Goal: Task Accomplishment & Management: Use online tool/utility

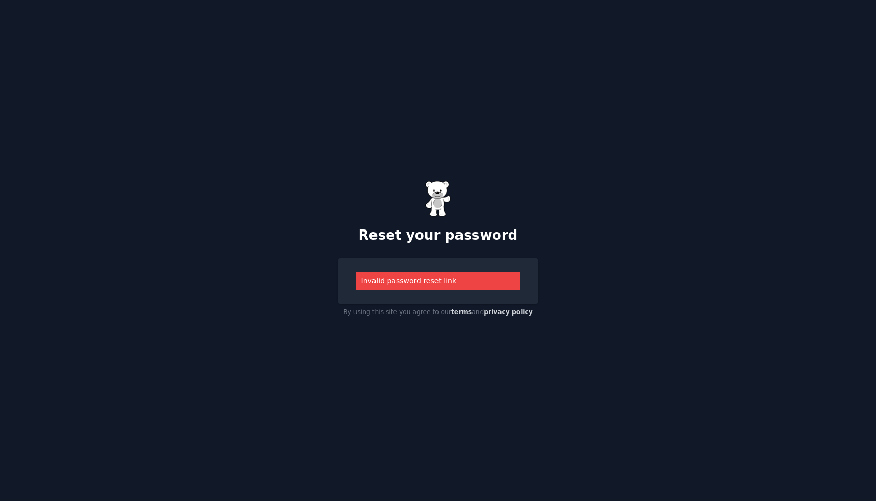
click at [445, 197] on img at bounding box center [438, 199] width 26 height 36
click at [441, 197] on img at bounding box center [438, 199] width 26 height 36
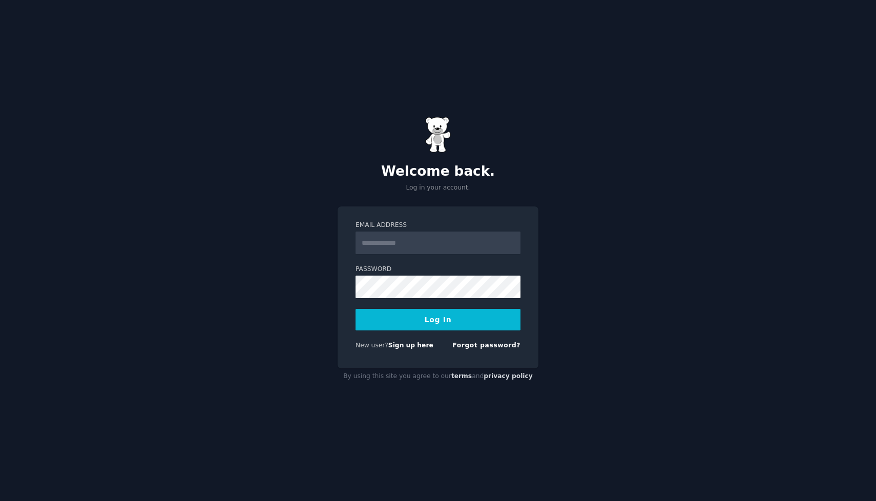
click at [0, 500] on nordpass-portal at bounding box center [0, 501] width 0 height 0
type input "**********"
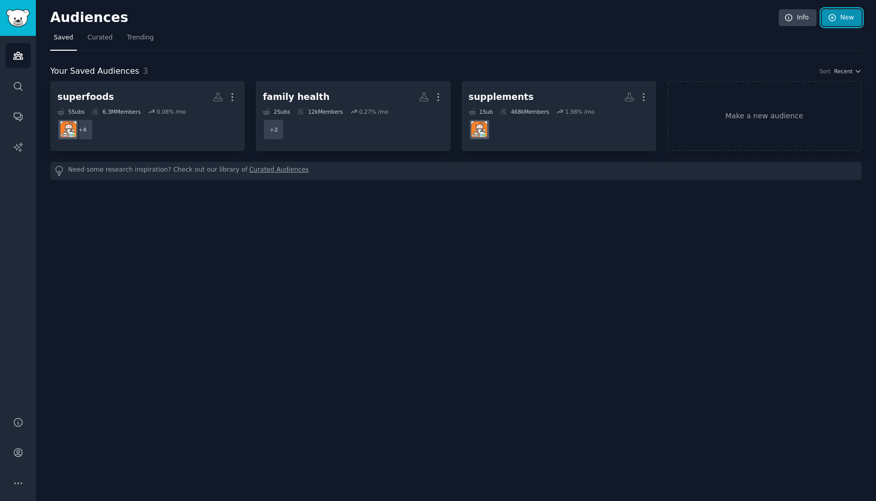
click at [840, 19] on link "New" at bounding box center [842, 17] width 40 height 17
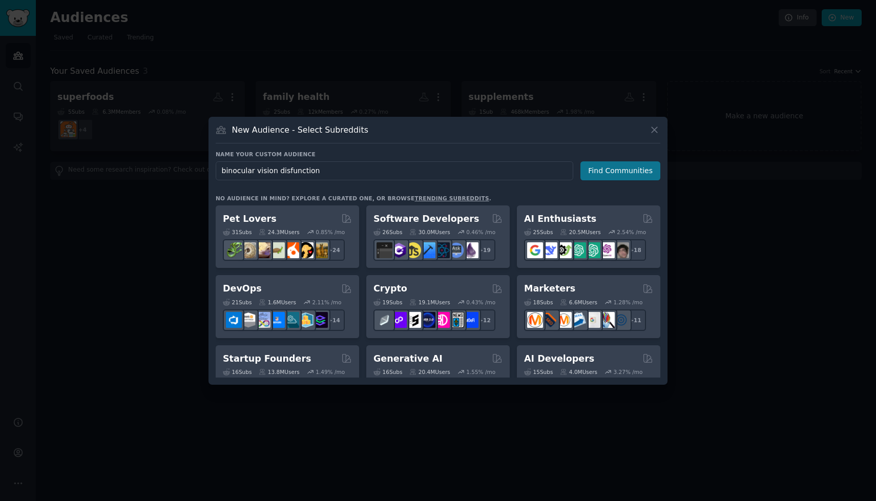
type input "binocular vision disfunction"
click at [625, 174] on button "Find Communities" at bounding box center [620, 170] width 80 height 19
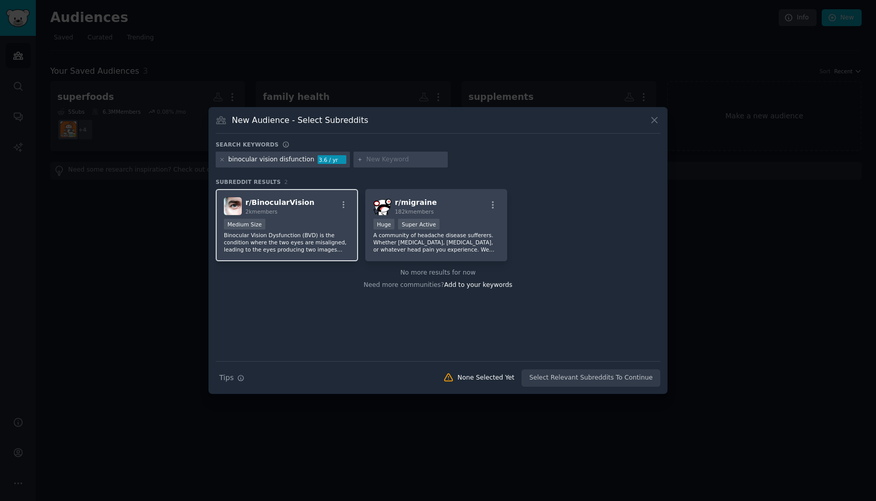
click at [300, 240] on p "Binocular Vision Dysfunction (BVD) is the condition where the two eyes are misa…" at bounding box center [287, 243] width 126 height 22
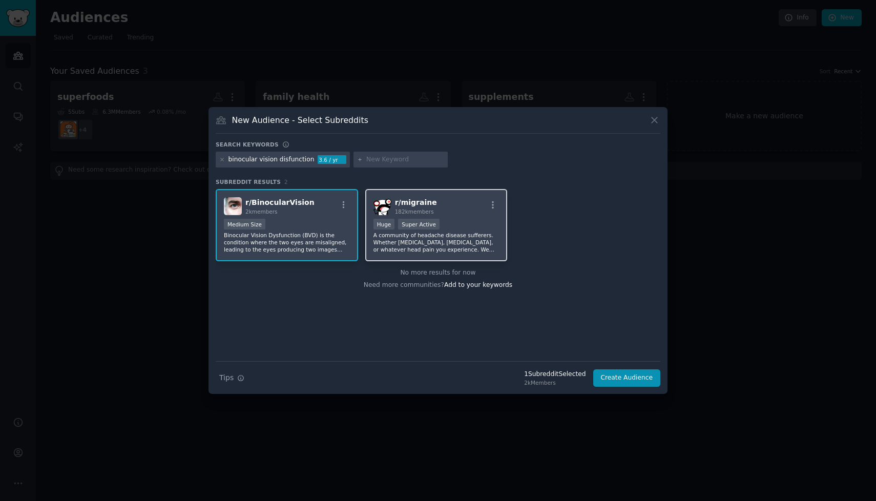
click at [459, 248] on p "A community of headache disease sufferers. Whether [MEDICAL_DATA], [MEDICAL_DAT…" at bounding box center [436, 243] width 126 height 22
click at [385, 162] on input "text" at bounding box center [405, 159] width 78 height 9
paste input "dizziness"
type input "dizziness"
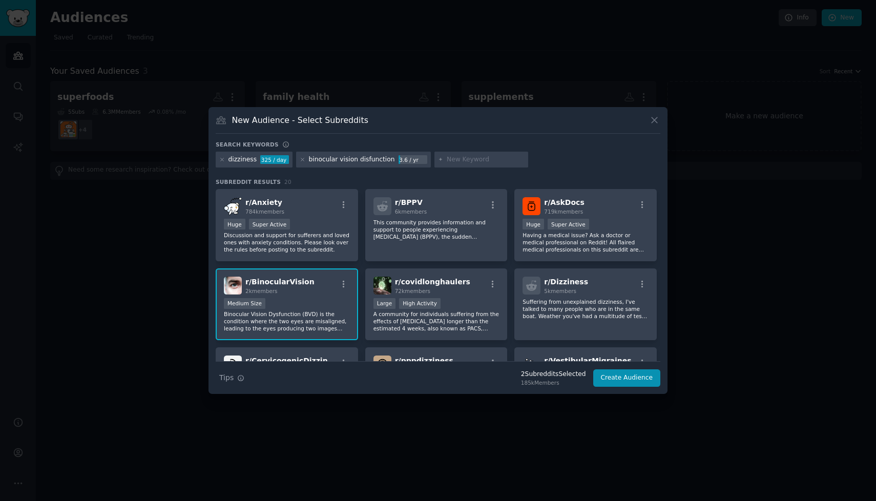
paste input "longcovid"
type input "longcovid"
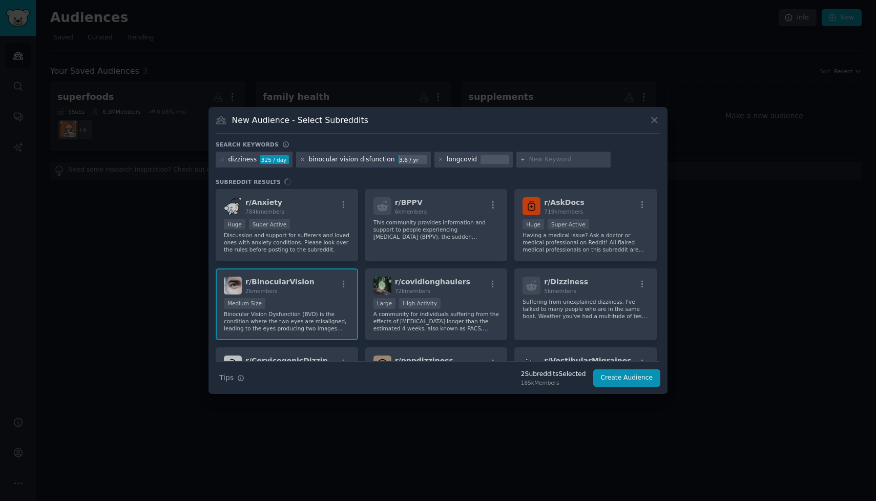
click at [454, 159] on div "longcovid" at bounding box center [462, 159] width 30 height 9
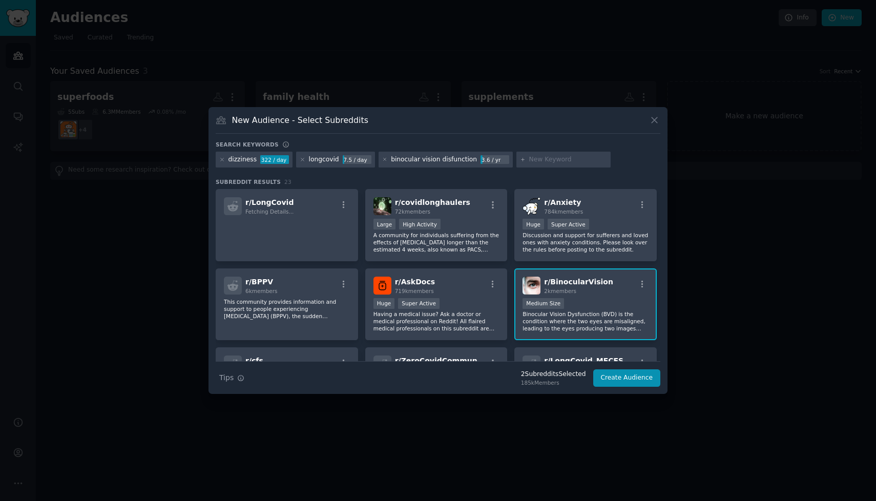
click at [436, 160] on div "binocular vision disfunction" at bounding box center [434, 159] width 86 height 9
click at [339, 161] on div "longcovid 7.5 / day" at bounding box center [335, 160] width 79 height 16
click at [542, 161] on input "text" at bounding box center [568, 159] width 78 height 9
paste input "covidlonghaulers"
type input "covidlonghaulers"
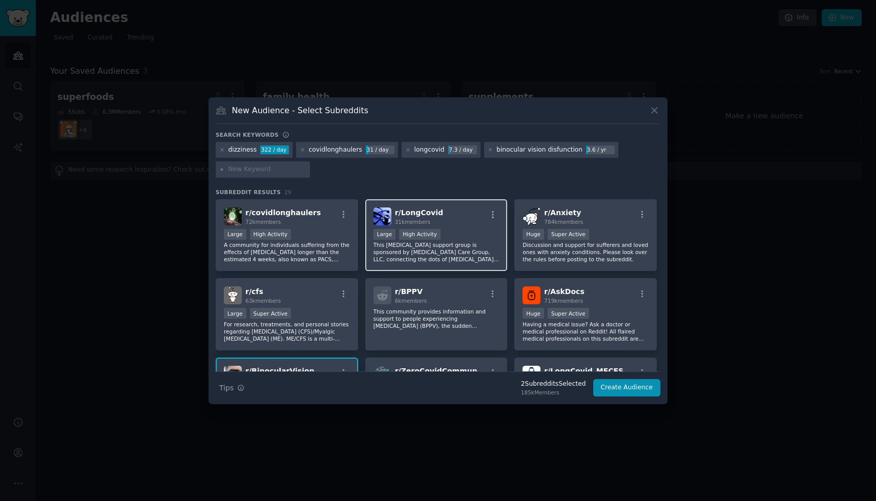
click at [447, 243] on p "This [MEDICAL_DATA] support group is sponsored by [MEDICAL_DATA] Care Group, LL…" at bounding box center [436, 252] width 126 height 22
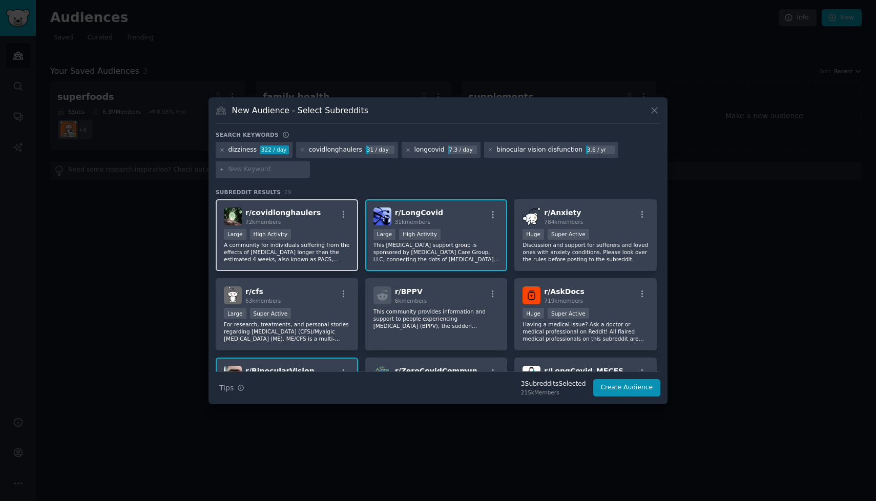
click at [286, 247] on p "A community for individuals suffering from the effects of [MEDICAL_DATA] longer…" at bounding box center [287, 252] width 126 height 22
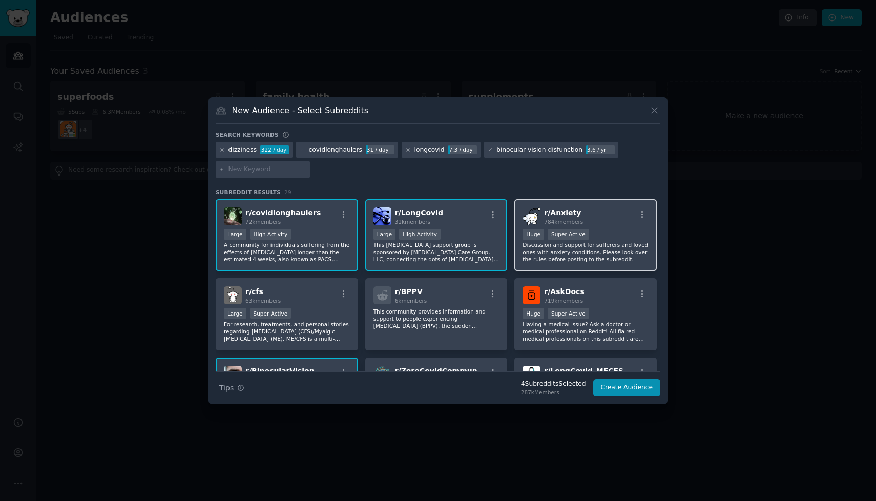
click at [542, 246] on p "Discussion and support for sufferers and loved ones with anxiety conditions. Pl…" at bounding box center [586, 252] width 126 height 22
click at [275, 168] on input "text" at bounding box center [267, 169] width 78 height 9
paste input "brainfog"
type input "brainfog"
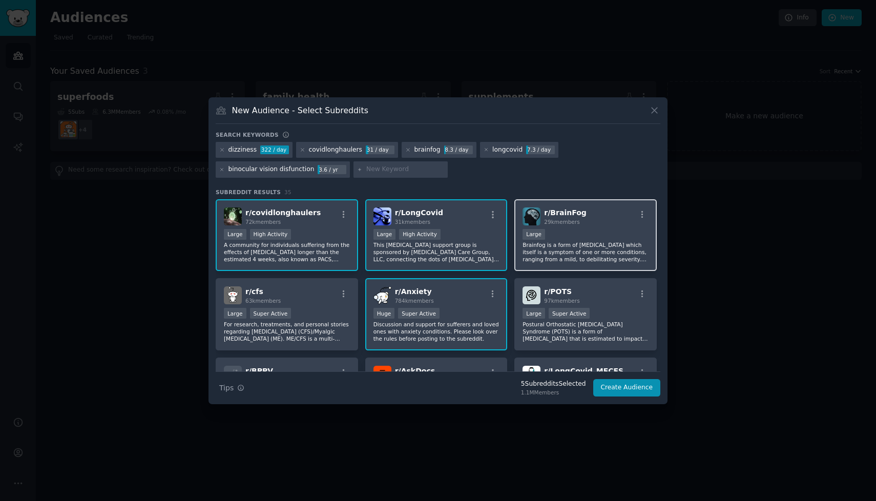
click at [590, 241] on p "Brainfog is a form of [MEDICAL_DATA] which itself is a symptom of one or more c…" at bounding box center [586, 252] width 126 height 22
click at [637, 385] on button "Create Audience" at bounding box center [627, 387] width 68 height 17
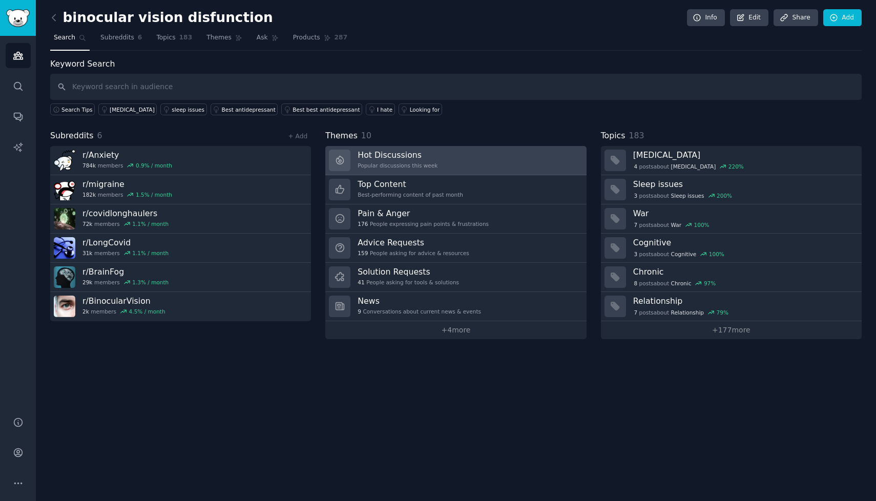
click at [498, 161] on link "Hot Discussions Popular discussions this week" at bounding box center [455, 160] width 261 height 29
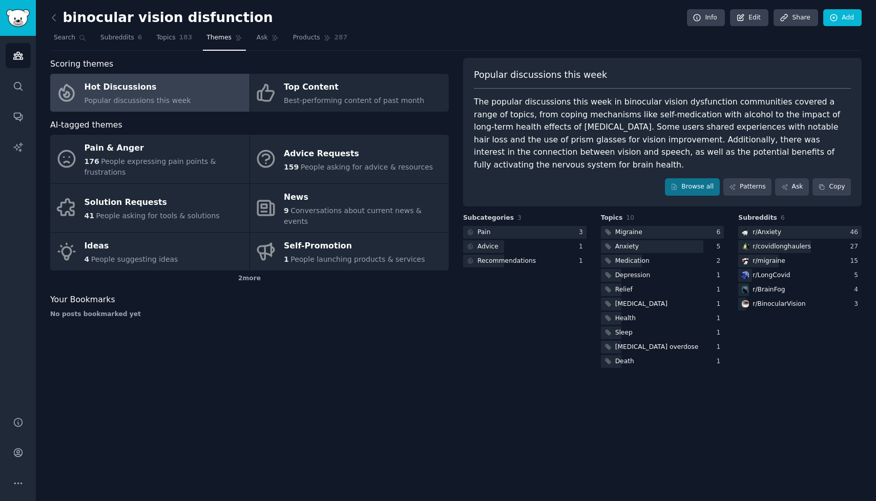
click at [502, 127] on div "The popular discussions this week in binocular vision dysfunction communities c…" at bounding box center [662, 133] width 377 height 75
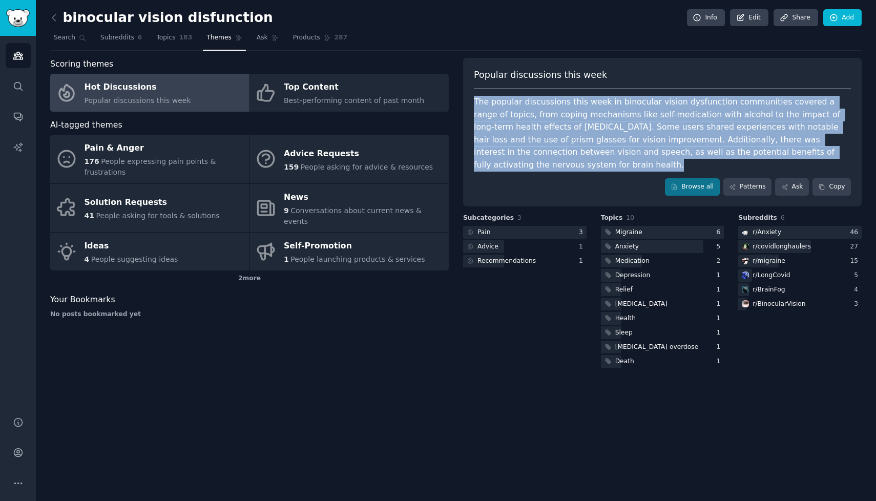
copy div "The popular discussions this week in binocular vision dysfunction communities c…"
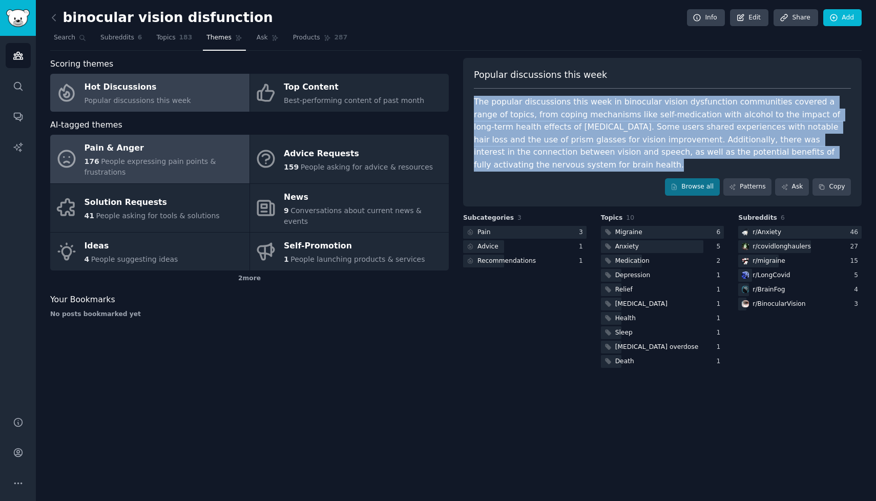
click at [197, 159] on span "People expressing pain points & frustrations" at bounding box center [151, 166] width 132 height 19
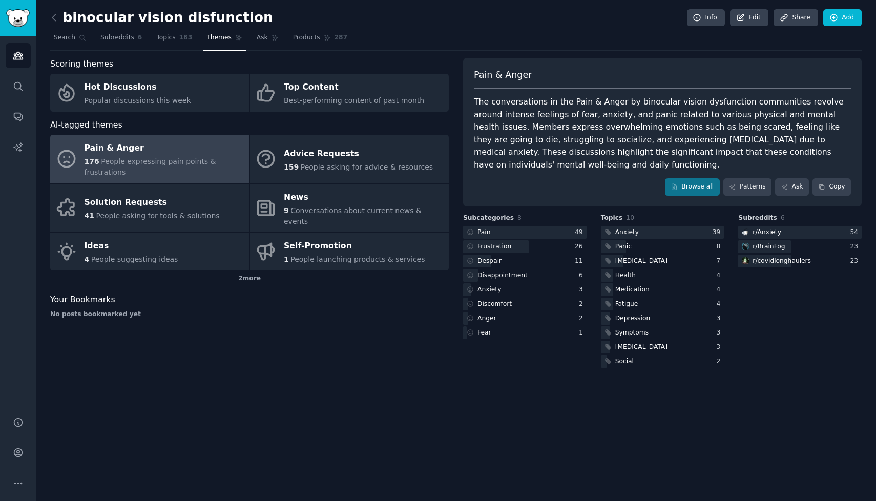
click at [563, 113] on div "The conversations in the Pain & Anger by binocular vision dysfunction communiti…" at bounding box center [662, 133] width 377 height 75
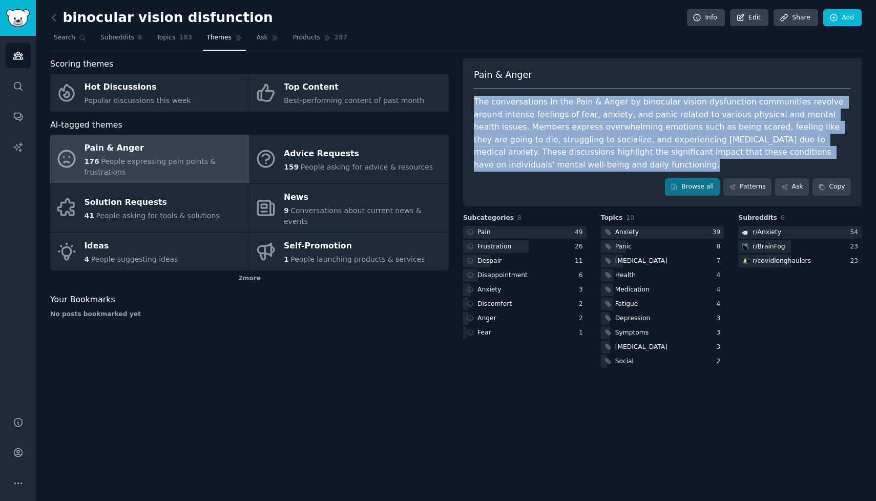
copy div "The conversations in the Pain & Anger by binocular vision dysfunction communiti…"
click at [563, 113] on div "The conversations in the Pain & Anger by binocular vision dysfunction communiti…" at bounding box center [662, 133] width 377 height 75
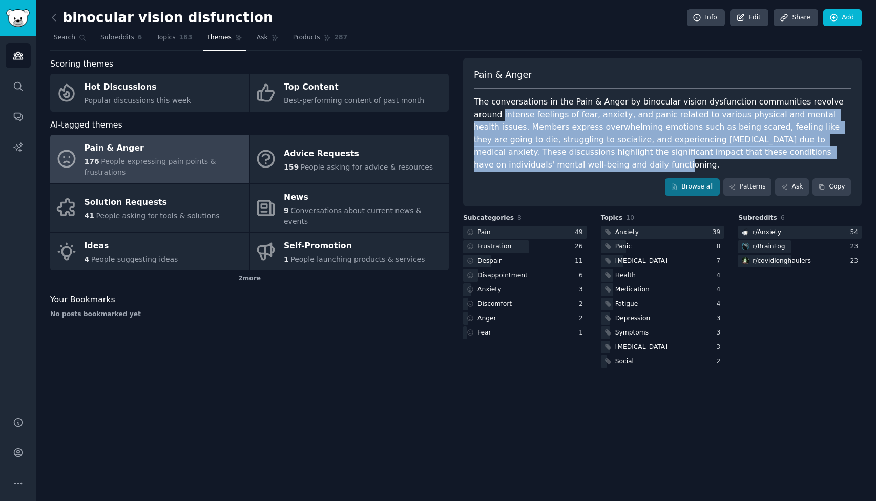
drag, startPoint x: 474, startPoint y: 114, endPoint x: 733, endPoint y: 159, distance: 263.2
click at [733, 159] on div "The conversations in the Pain & Anger by binocular vision dysfunction communiti…" at bounding box center [662, 133] width 377 height 75
copy div "intense feelings of fear, anxiety, and panic related to various physical and me…"
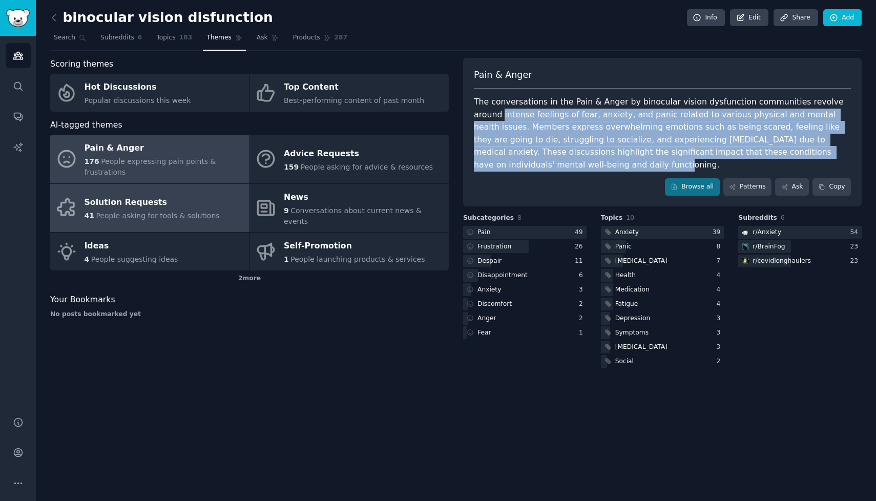
click at [157, 212] on span "People asking for tools & solutions" at bounding box center [157, 216] width 123 height 8
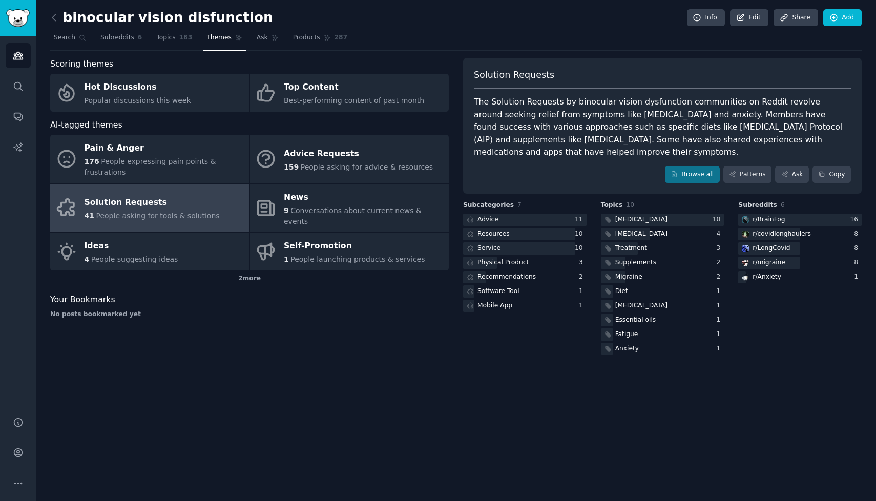
click at [565, 103] on div "The Solution Requests by binocular vision dysfunction communities on Reddit rev…" at bounding box center [662, 127] width 377 height 63
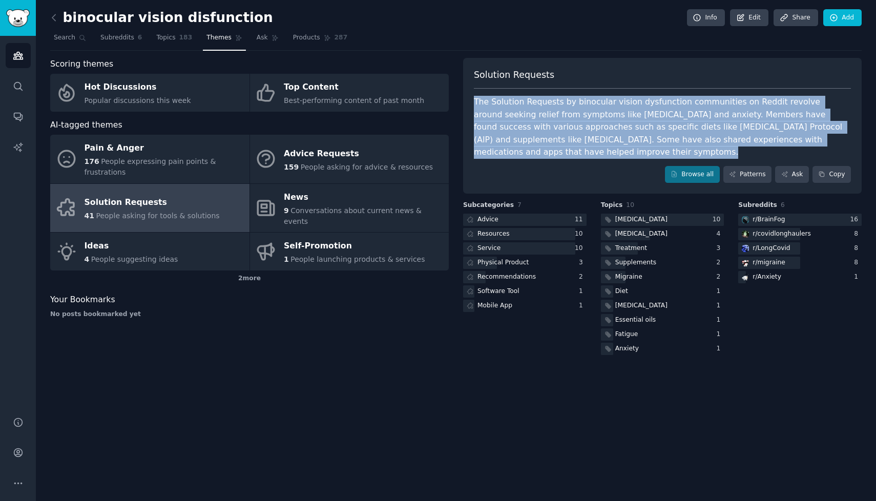
copy div "The Solution Requests by binocular vision dysfunction communities on Reddit rev…"
click at [727, 119] on div "The Solution Requests by binocular vision dysfunction communities on Reddit rev…" at bounding box center [662, 127] width 377 height 63
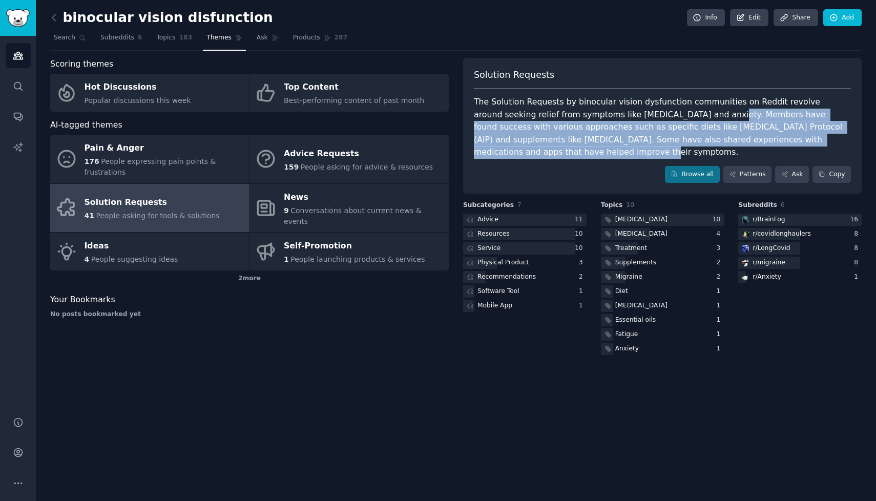
drag, startPoint x: 651, startPoint y: 115, endPoint x: 833, endPoint y: 140, distance: 184.5
click at [833, 140] on div "The Solution Requests by binocular vision dysfunction communities on Reddit rev…" at bounding box center [662, 127] width 377 height 63
click at [786, 118] on div "The Solution Requests by binocular vision dysfunction communities on Reddit rev…" at bounding box center [662, 127] width 377 height 63
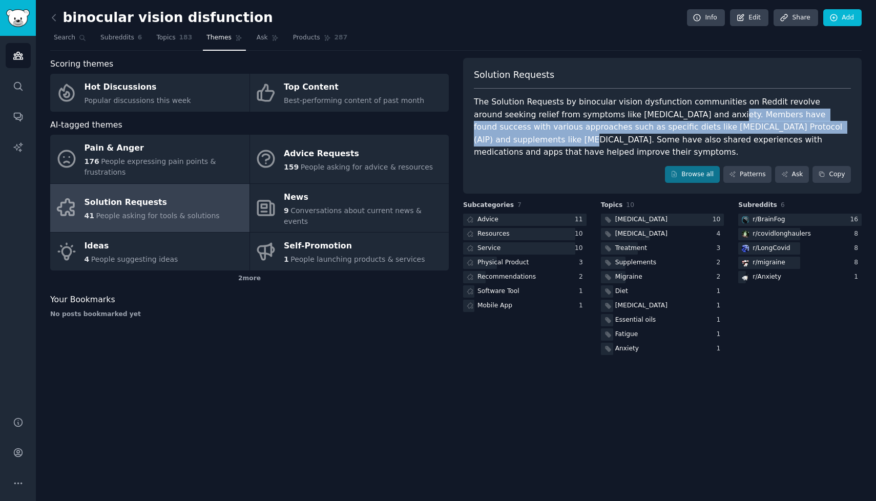
drag, startPoint x: 793, startPoint y: 127, endPoint x: 647, endPoint y: 113, distance: 146.6
click at [647, 113] on div "The Solution Requests by binocular vision dysfunction communities on Reddit rev…" at bounding box center [662, 127] width 377 height 63
copy div "Members have found success with various approaches such as specific diets like …"
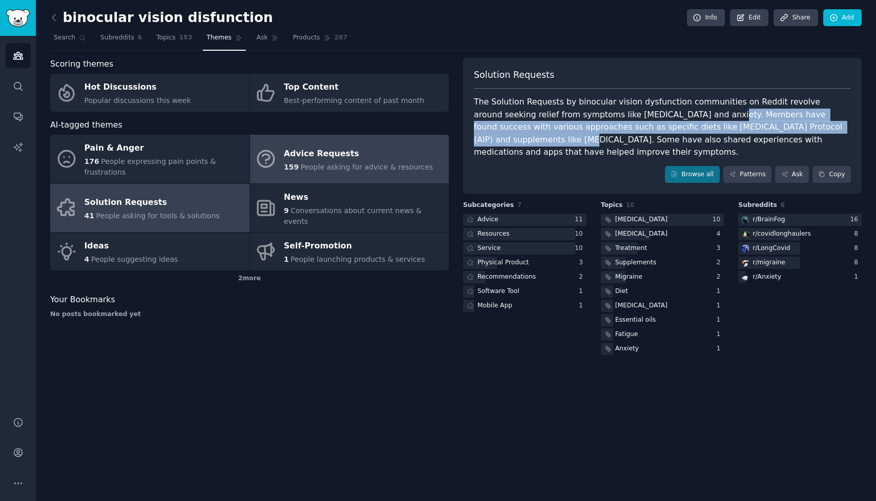
click at [312, 154] on div "Advice Requests" at bounding box center [358, 153] width 149 height 16
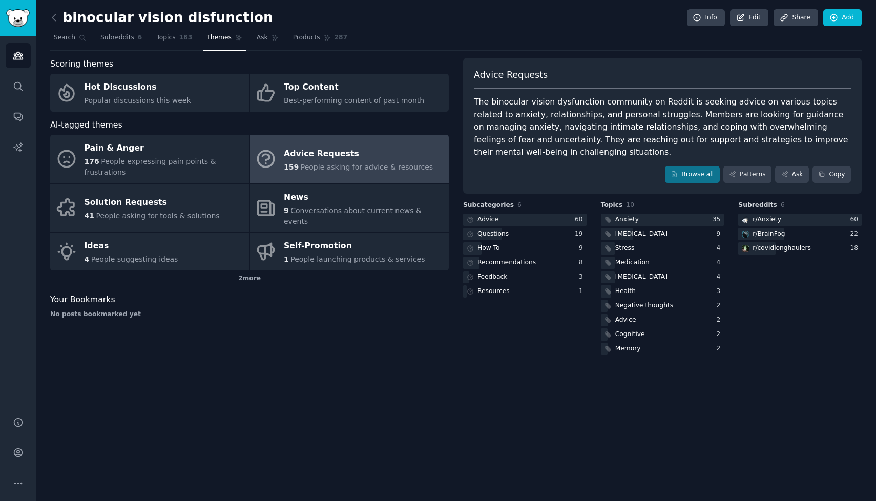
click at [630, 116] on div "The binocular vision dysfunction community on Reddit is seeking advice on vario…" at bounding box center [662, 127] width 377 height 63
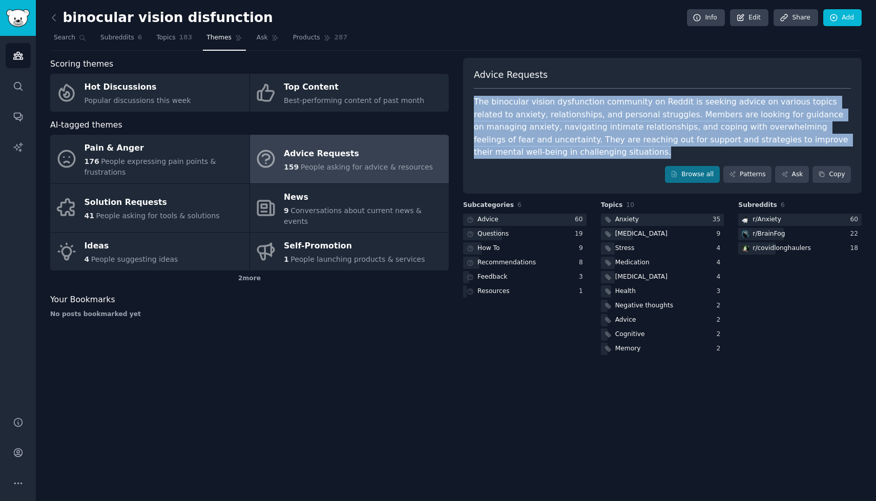
copy div "The binocular vision dysfunction community on Reddit is seeking advice on vario…"
click at [644, 114] on div "The binocular vision dysfunction community on Reddit is seeking advice on vario…" at bounding box center [662, 127] width 377 height 63
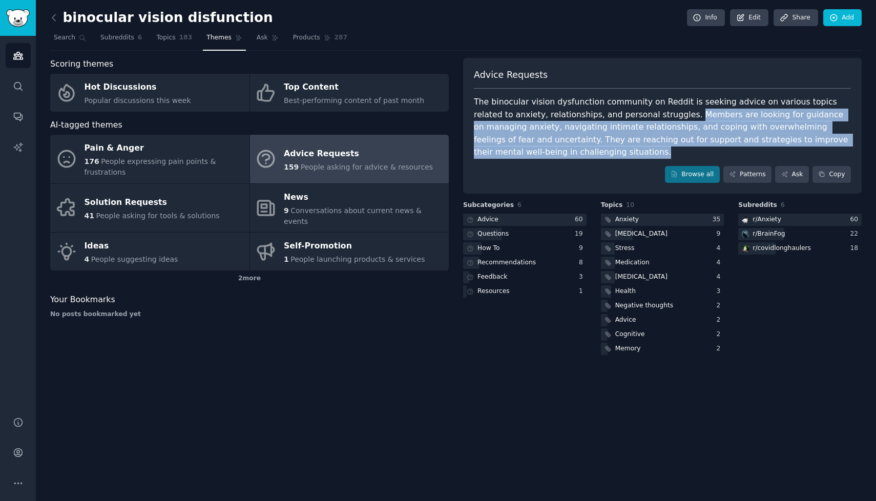
drag, startPoint x: 644, startPoint y: 114, endPoint x: 849, endPoint y: 140, distance: 207.1
click at [849, 140] on div "The binocular vision dysfunction community on Reddit is seeking advice on vario…" at bounding box center [662, 127] width 377 height 63
copy div "Members are looking for guidance on managing anxiety, navigating intimate relat…"
click at [179, 38] on span "183" at bounding box center [185, 37] width 13 height 9
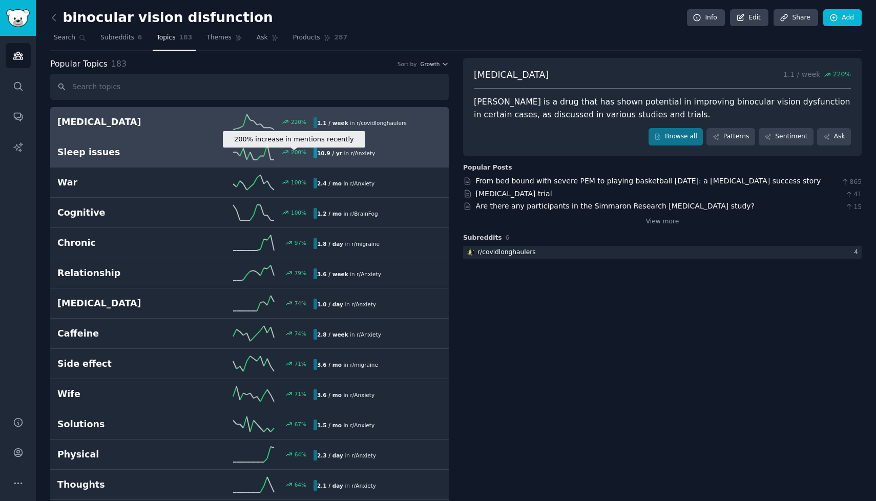
click at [280, 155] on div "200 %" at bounding box center [292, 152] width 29 height 7
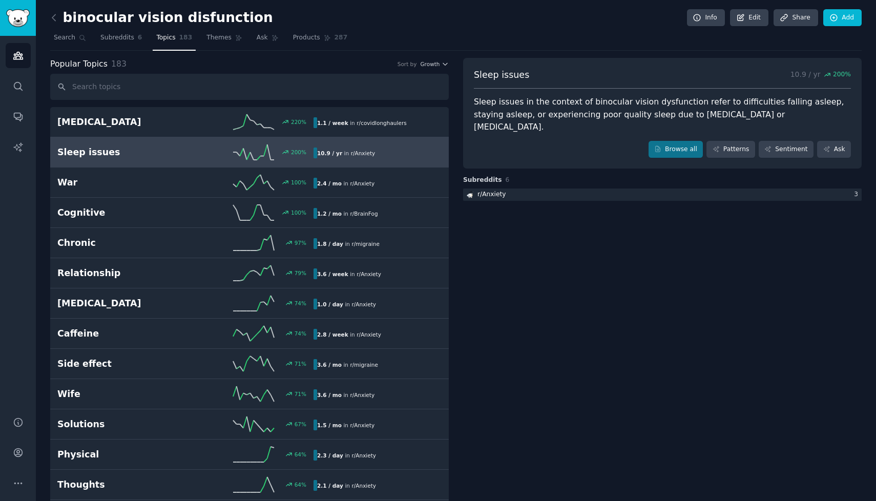
click at [526, 112] on div "Sleep issues in the context of binocular vision dysfunction refer to difficulti…" at bounding box center [662, 115] width 377 height 38
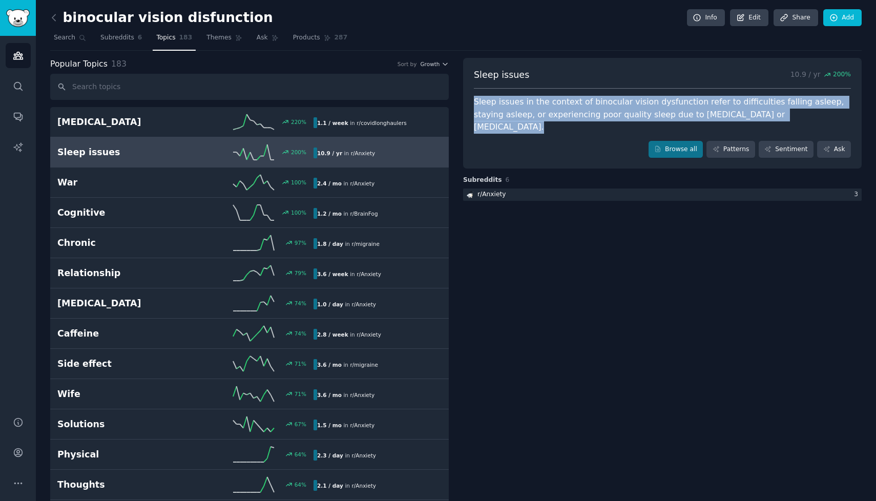
copy div "Sleep issues in the context of binocular vision dysfunction refer to difficulti…"
click at [125, 39] on span "Subreddits" at bounding box center [117, 37] width 34 height 9
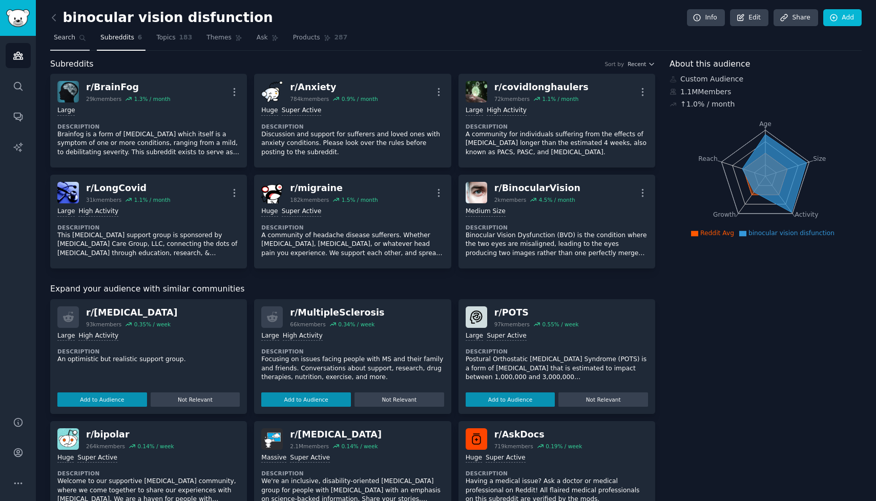
click at [72, 34] on span "Search" at bounding box center [65, 37] width 22 height 9
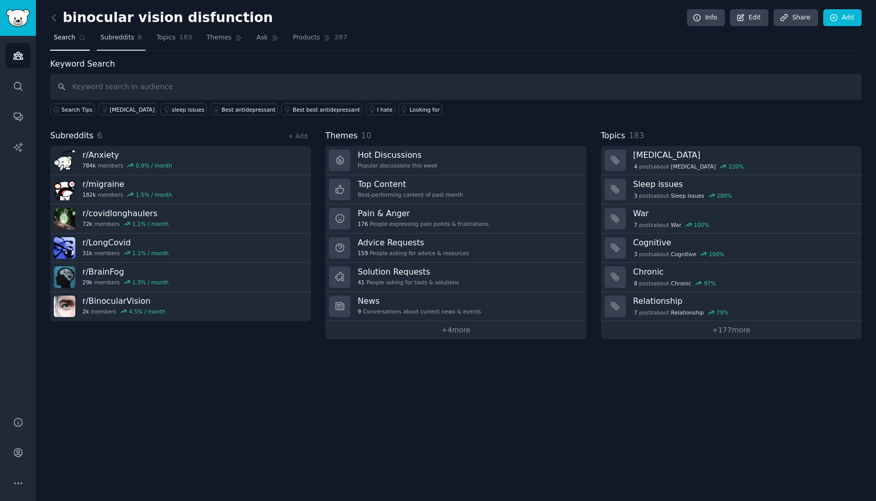
click at [116, 37] on span "Subreddits" at bounding box center [117, 37] width 34 height 9
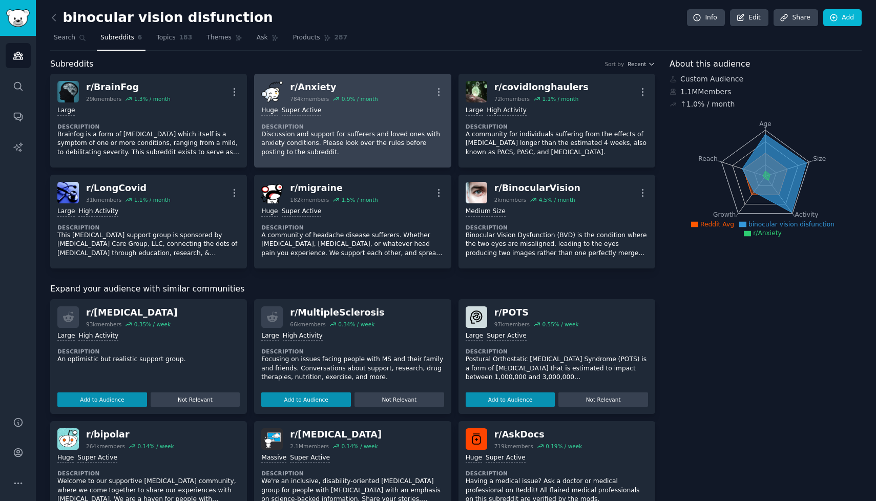
click at [342, 116] on div "Huge Super Active Description Discussion and support for sufferers and loved on…" at bounding box center [352, 131] width 182 height 58
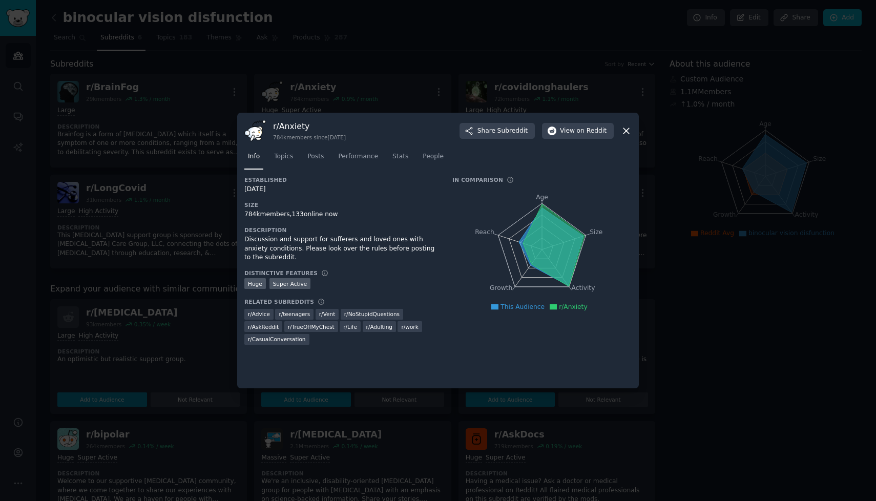
click at [179, 256] on div at bounding box center [438, 250] width 876 height 501
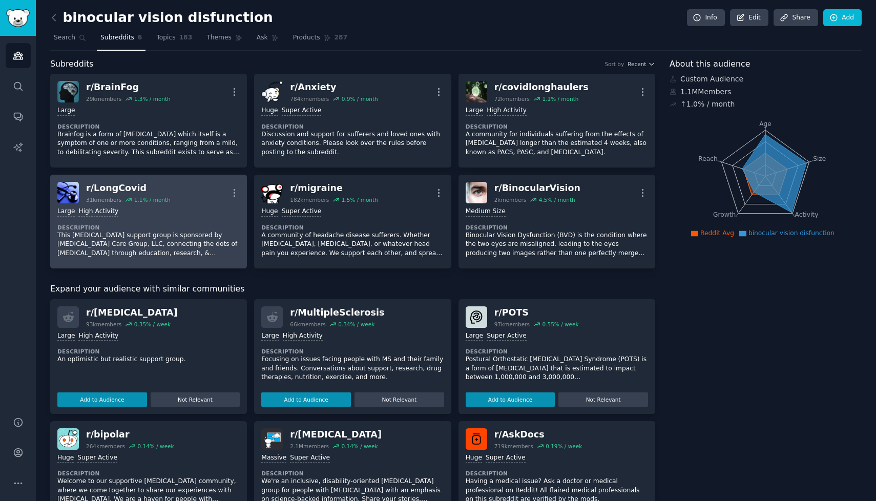
scroll to position [4, 0]
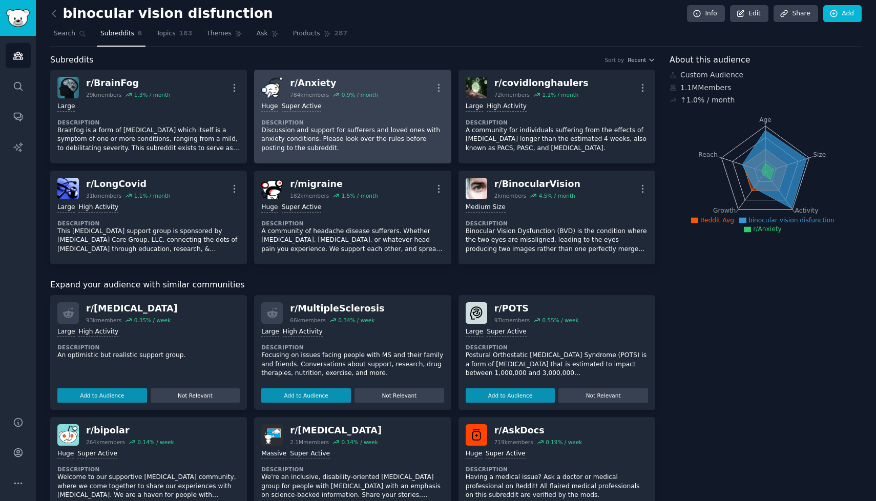
click at [326, 130] on p "Discussion and support for sufferers and loved ones with anxiety conditions. Pl…" at bounding box center [352, 139] width 182 height 27
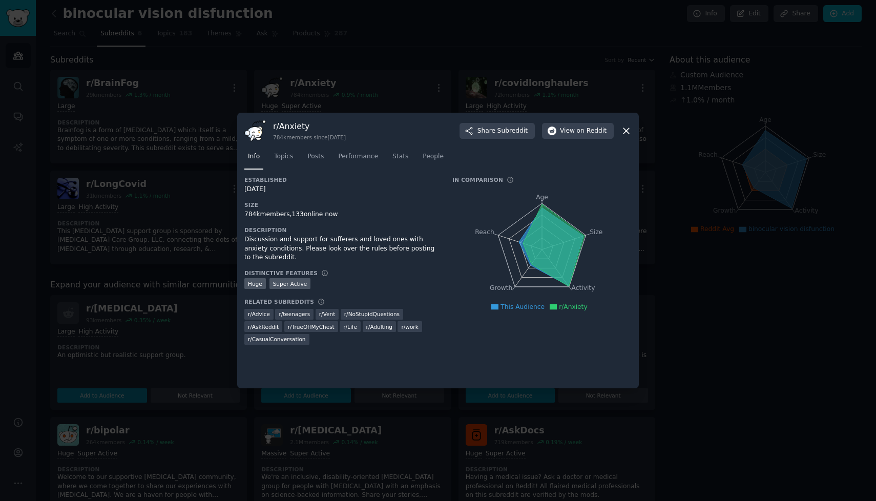
click at [197, 241] on div at bounding box center [438, 250] width 876 height 501
